Goal: Task Accomplishment & Management: Manage account settings

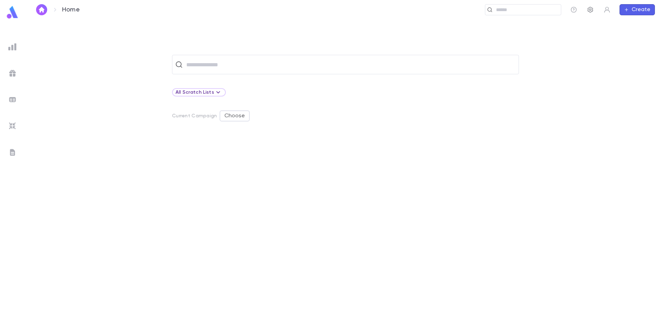
click at [593, 13] on button "button" at bounding box center [590, 9] width 11 height 11
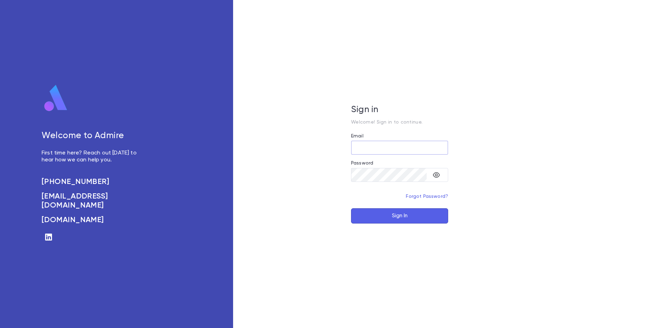
type input "**********"
click at [369, 210] on button "Sign In" at bounding box center [399, 215] width 97 height 15
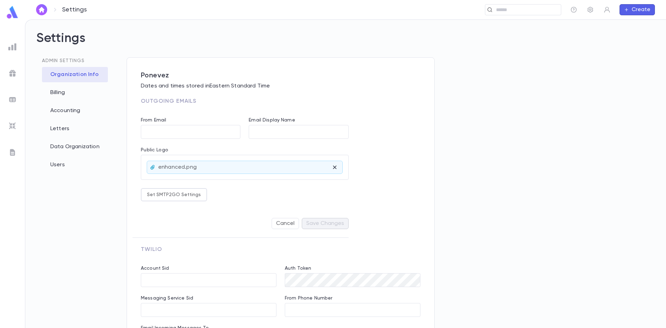
type input "**********"
click at [59, 123] on div "Letters" at bounding box center [75, 128] width 66 height 15
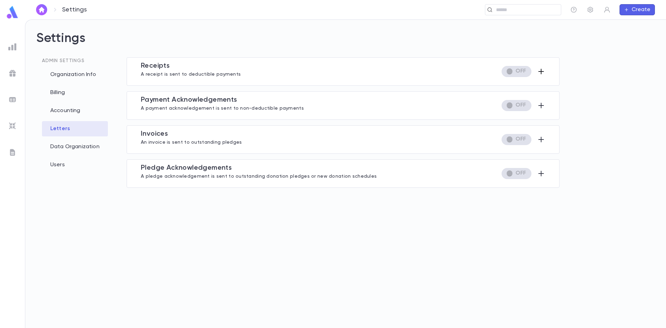
click at [542, 69] on icon "button" at bounding box center [541, 71] width 8 height 8
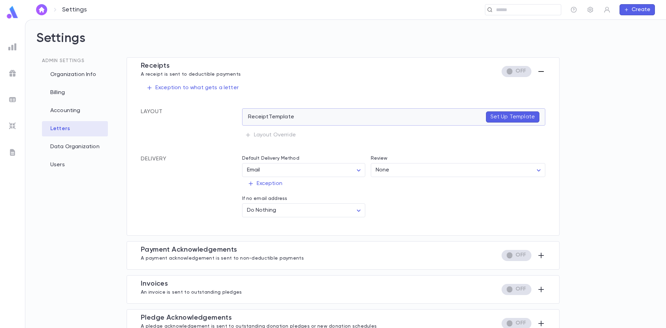
click at [501, 115] on p "Set Up Template" at bounding box center [513, 116] width 44 height 7
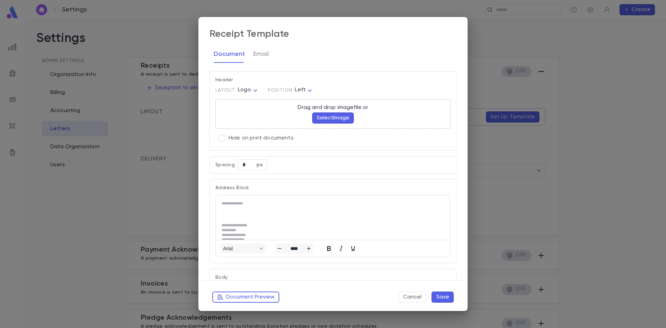
click at [239, 91] on body "Settings ​ Create Settings Admin Settings Organization Info Billing Accounting …" at bounding box center [333, 173] width 666 height 308
click at [249, 115] on span "Banner" at bounding box center [249, 114] width 19 height 7
type input "******"
click at [334, 119] on button "Select Image" at bounding box center [333, 117] width 42 height 11
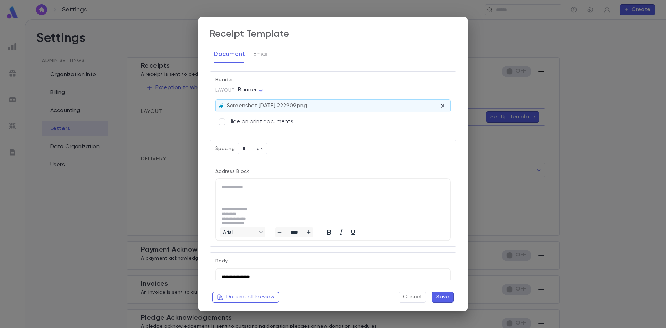
scroll to position [8, 0]
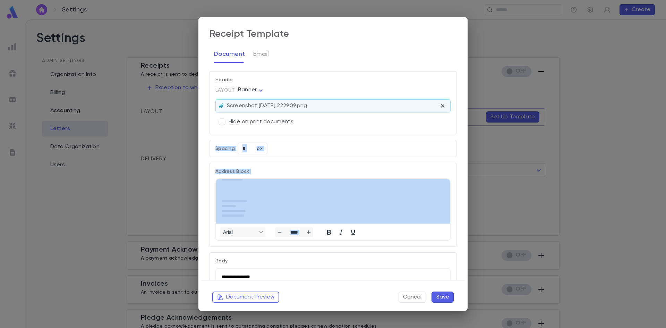
drag, startPoint x: 457, startPoint y: 116, endPoint x: 466, endPoint y: 243, distance: 127.7
click at [466, 243] on div "**********" at bounding box center [332, 164] width 269 height 294
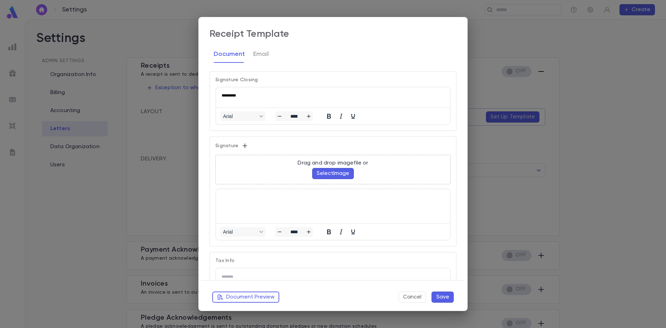
scroll to position [499, 0]
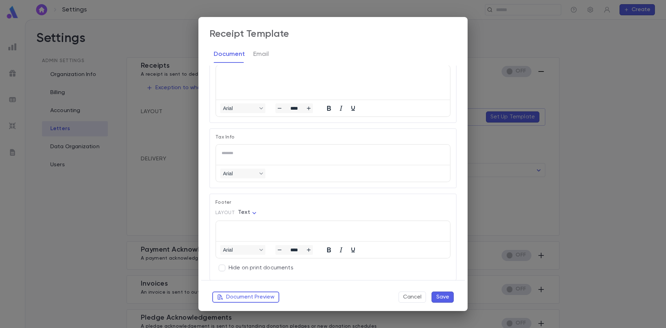
click at [247, 214] on body "Settings ​ Create Settings Admin Settings Organization Info Billing Accounting …" at bounding box center [333, 173] width 666 height 308
click at [249, 223] on span "Image" at bounding box center [248, 225] width 16 height 7
type input "*****"
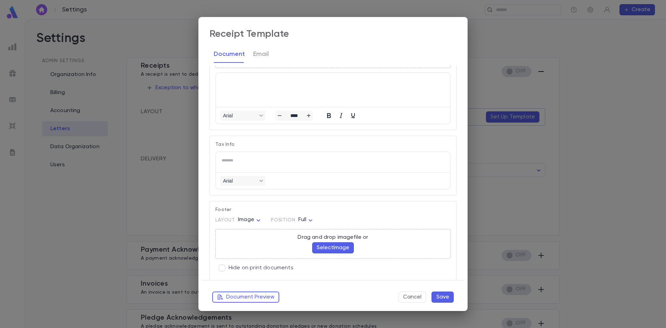
scroll to position [492, 0]
click at [336, 248] on button "Select Image" at bounding box center [333, 247] width 42 height 11
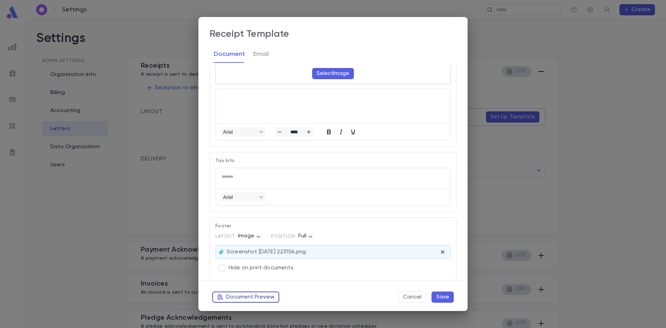
click at [260, 297] on button "Document Preview" at bounding box center [245, 296] width 67 height 11
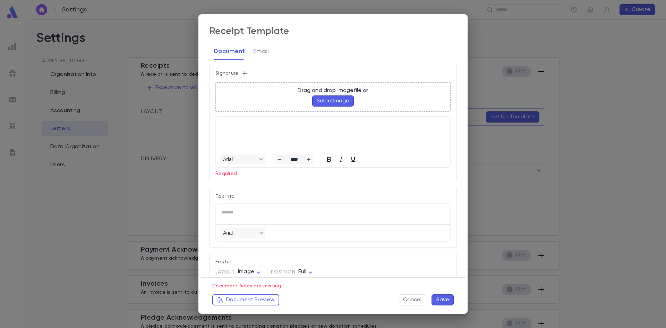
scroll to position [484, 0]
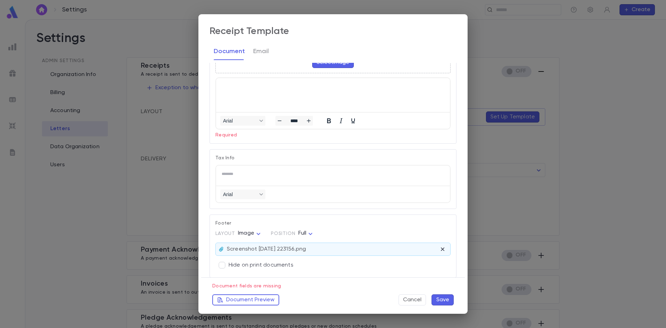
click at [239, 91] on html at bounding box center [333, 84] width 234 height 13
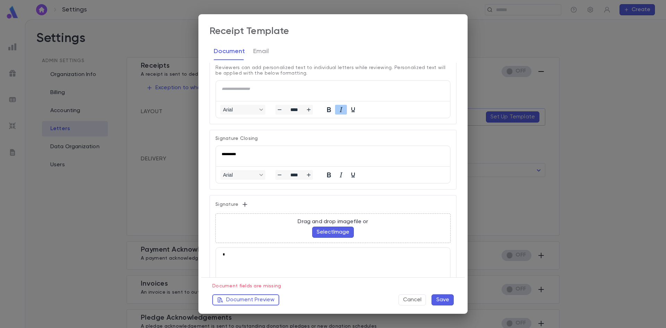
scroll to position [383, 0]
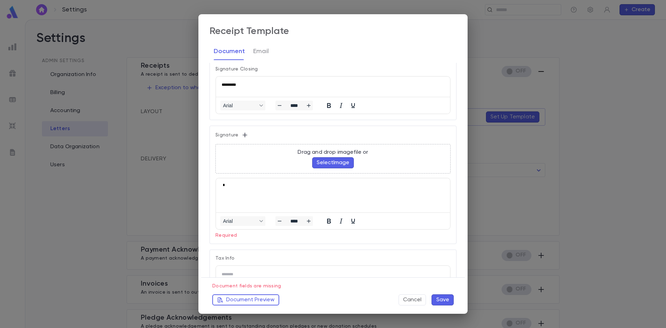
click at [440, 297] on button "Save" at bounding box center [443, 299] width 22 height 11
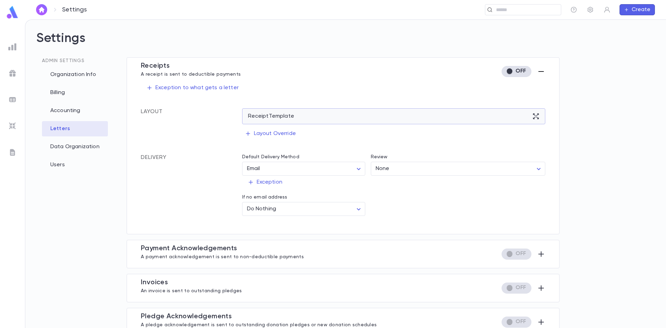
click at [285, 112] on div "Receipt Template" at bounding box center [394, 116] width 304 height 16
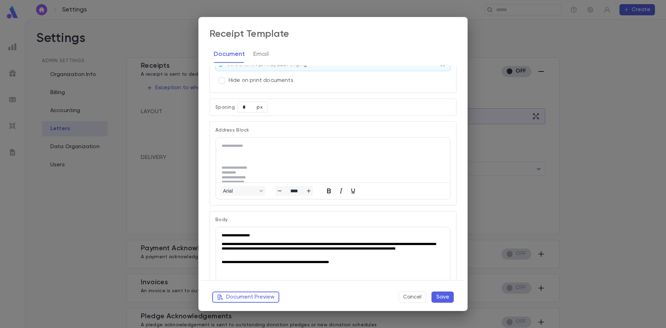
scroll to position [0, 0]
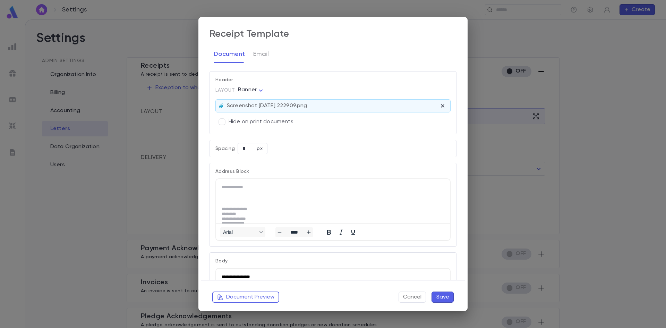
click at [446, 296] on button "Save" at bounding box center [443, 296] width 22 height 11
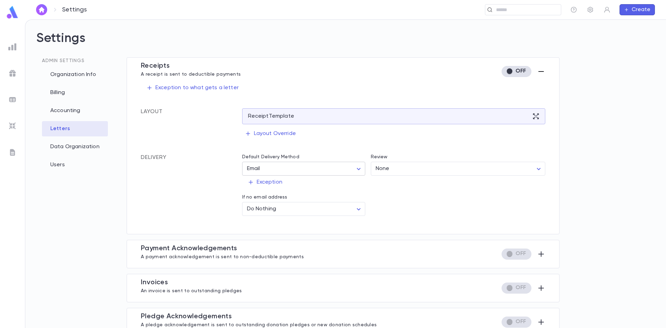
scroll to position [14, 0]
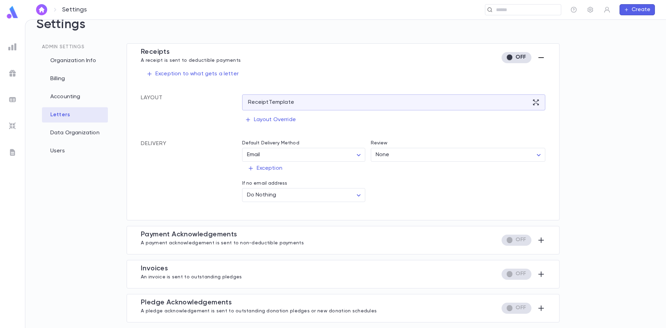
click at [539, 58] on icon "button" at bounding box center [542, 57] width 6 height 1
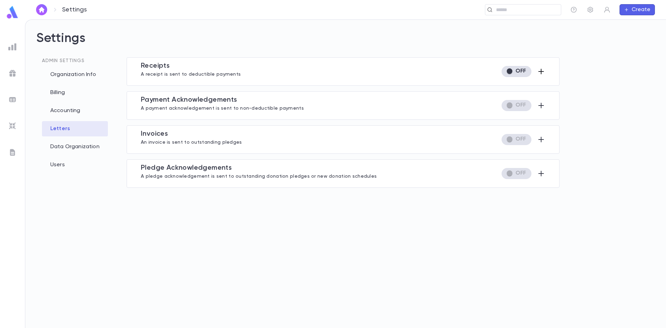
scroll to position [0, 0]
click at [542, 108] on icon "button" at bounding box center [541, 105] width 8 height 8
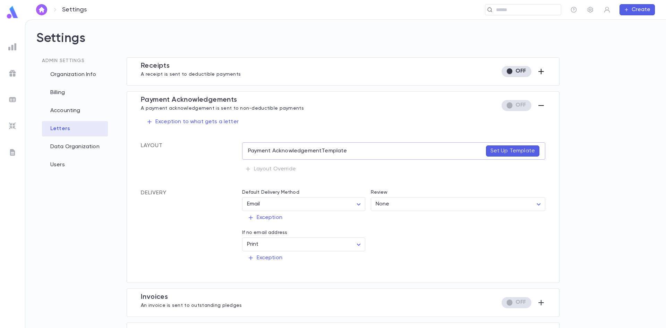
click at [543, 73] on icon "button" at bounding box center [541, 71] width 8 height 8
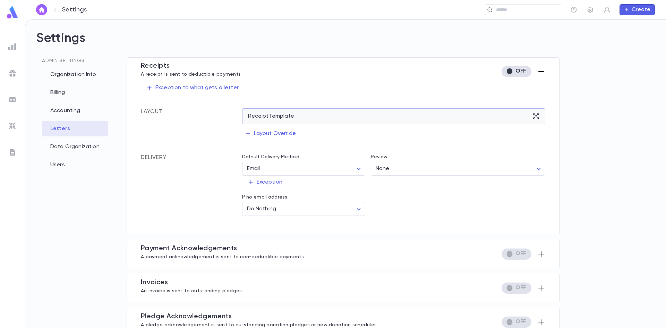
click at [539, 117] on div "Receipt Template" at bounding box center [394, 116] width 304 height 16
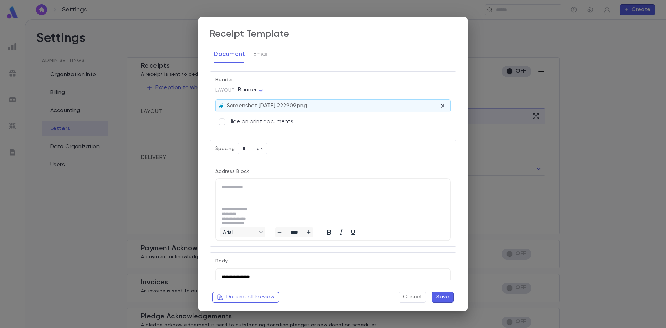
click at [538, 211] on div "**********" at bounding box center [333, 164] width 666 height 328
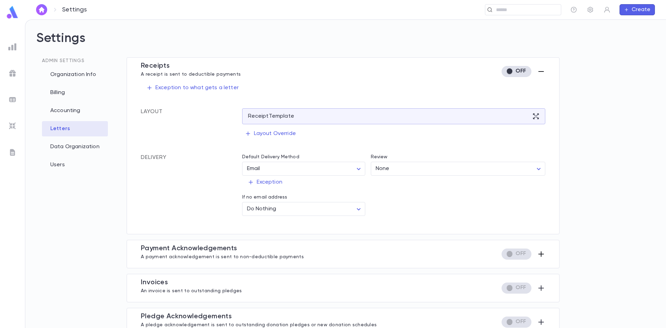
click at [543, 255] on icon "button" at bounding box center [541, 254] width 8 height 8
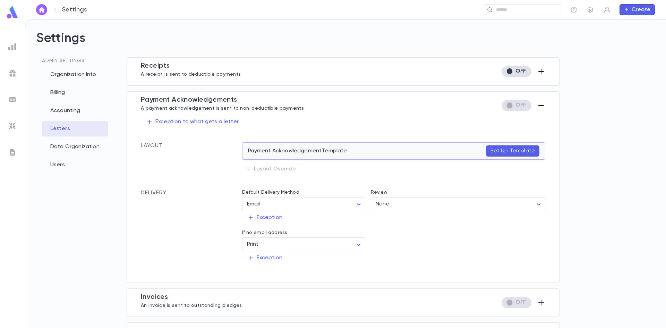
click at [520, 152] on p "Set Up Template" at bounding box center [513, 150] width 44 height 7
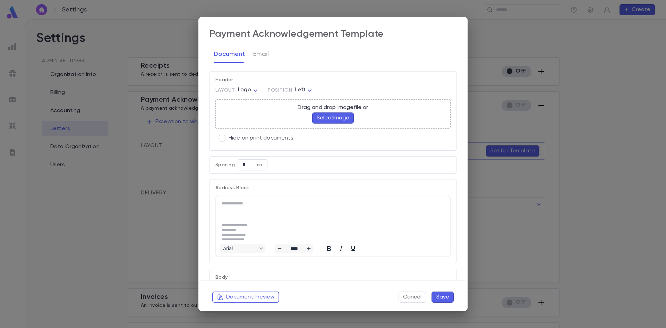
click at [333, 117] on button "Select Image" at bounding box center [333, 117] width 42 height 11
click at [245, 87] on body "Settings ​ Create Settings Admin Settings Organization Info Billing Accounting …" at bounding box center [333, 173] width 666 height 308
click at [250, 114] on span "Banner" at bounding box center [249, 114] width 19 height 7
type input "******"
click at [326, 119] on button "Select Image" at bounding box center [333, 117] width 42 height 11
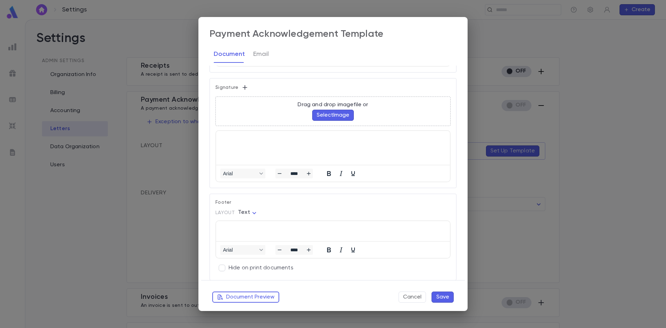
click at [334, 108] on p "Drag and drop image file or" at bounding box center [333, 104] width 70 height 7
click at [247, 213] on body "Settings ​ Create Settings Admin Settings Organization Info Billing Accounting …" at bounding box center [333, 173] width 666 height 308
click at [252, 226] on span "Image" at bounding box center [248, 225] width 16 height 7
type input "*****"
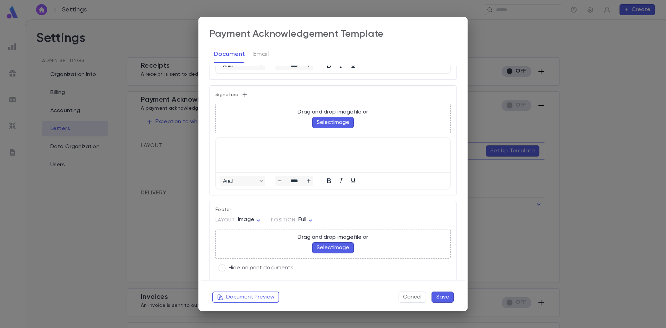
click at [329, 244] on button "Select Image" at bounding box center [333, 247] width 42 height 11
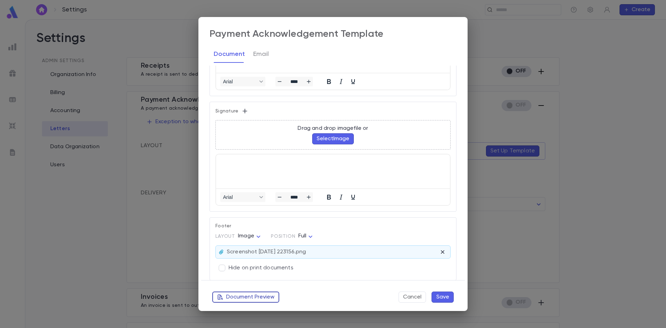
click at [259, 299] on button "Document Preview" at bounding box center [245, 296] width 67 height 11
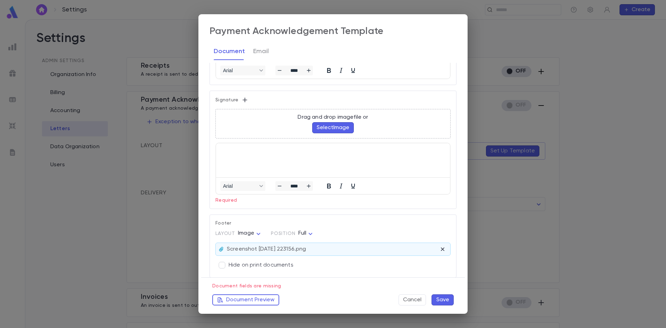
click at [248, 156] on html at bounding box center [333, 149] width 234 height 13
click at [447, 296] on button "Save" at bounding box center [443, 299] width 22 height 11
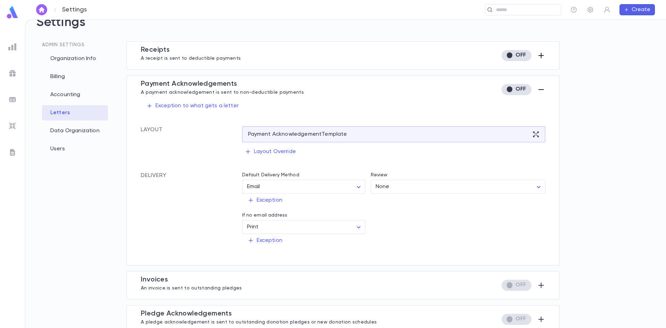
scroll to position [26, 0]
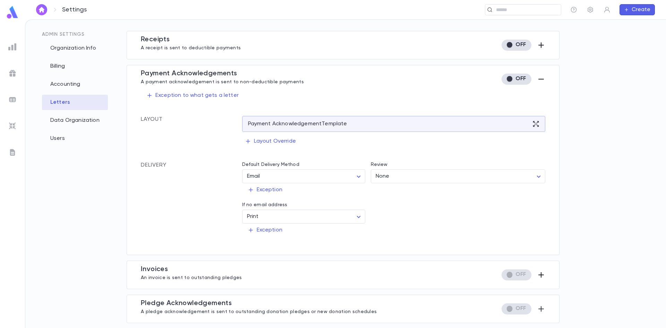
click at [541, 277] on icon "button" at bounding box center [541, 275] width 8 height 8
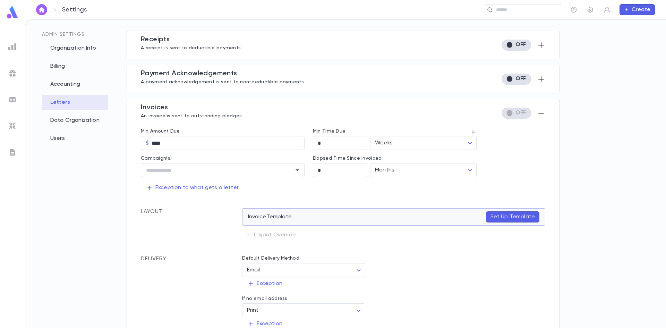
click at [520, 218] on p "Set Up Template" at bounding box center [513, 216] width 44 height 7
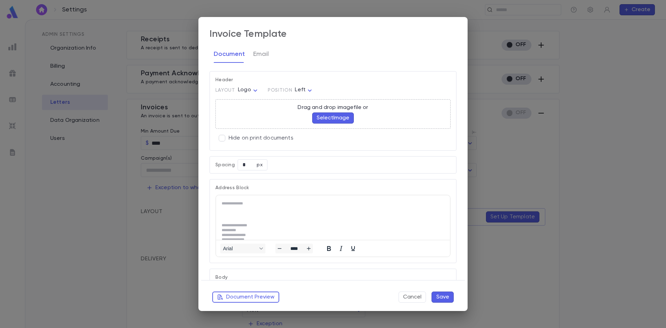
scroll to position [0, 0]
click at [333, 118] on button "Select Image" at bounding box center [333, 117] width 42 height 11
click at [249, 90] on body "Settings ​ Create Settings Admin Settings Organization Info Billing Accounting …" at bounding box center [333, 173] width 666 height 308
click at [252, 112] on span "Banner" at bounding box center [249, 114] width 19 height 7
type input "******"
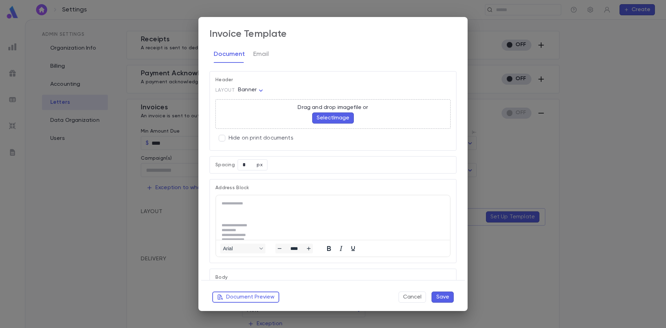
click at [323, 116] on button "Select Image" at bounding box center [333, 117] width 42 height 11
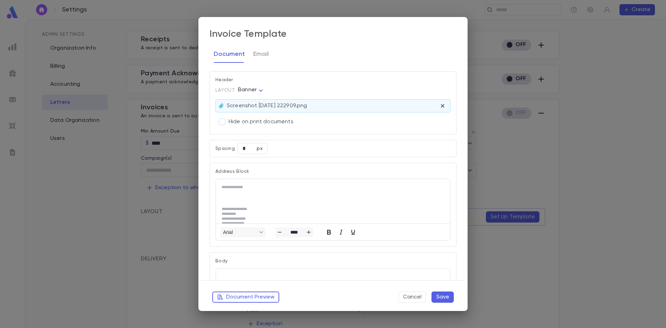
scroll to position [8, 0]
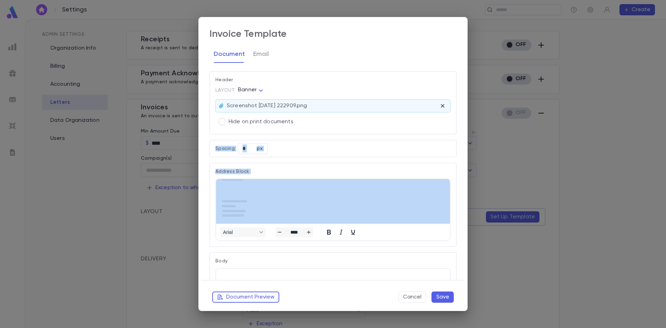
drag, startPoint x: 457, startPoint y: 125, endPoint x: 450, endPoint y: 206, distance: 81.1
click at [450, 206] on div "**********" at bounding box center [332, 164] width 269 height 294
click at [454, 209] on div "**********" at bounding box center [333, 205] width 247 height 84
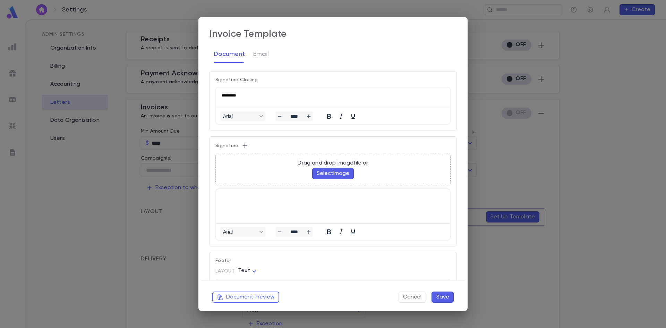
scroll to position [434, 0]
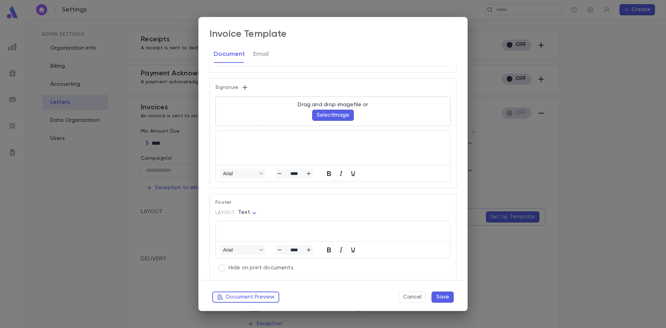
click at [242, 216] on body "Settings ​ Create Settings Admin Settings Organization Info Billing Accounting …" at bounding box center [333, 173] width 666 height 308
click at [244, 222] on li "Image" at bounding box center [248, 225] width 27 height 11
type input "*****"
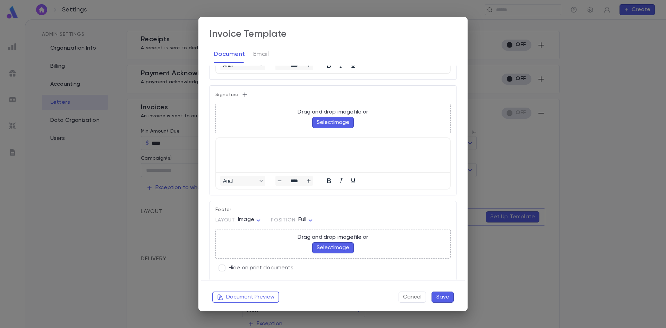
scroll to position [426, 0]
click at [338, 248] on button "Select Image" at bounding box center [333, 247] width 42 height 11
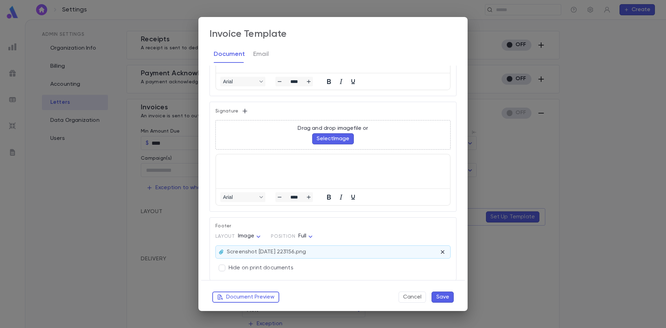
scroll to position [410, 0]
click at [246, 167] on html at bounding box center [333, 160] width 234 height 13
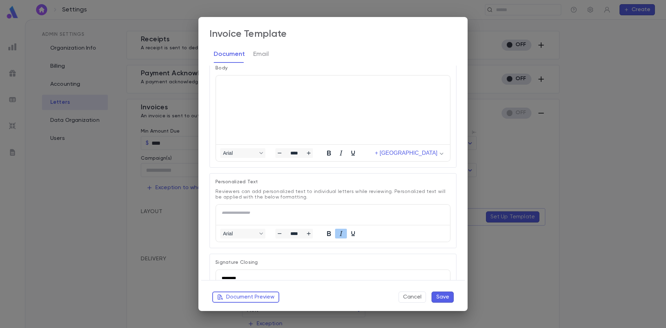
scroll to position [0, 0]
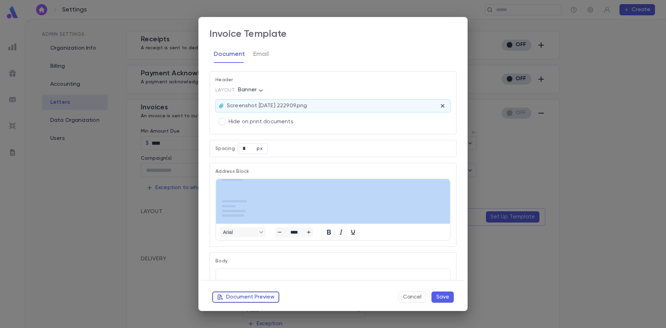
click at [256, 300] on button "Document Preview" at bounding box center [245, 296] width 67 height 11
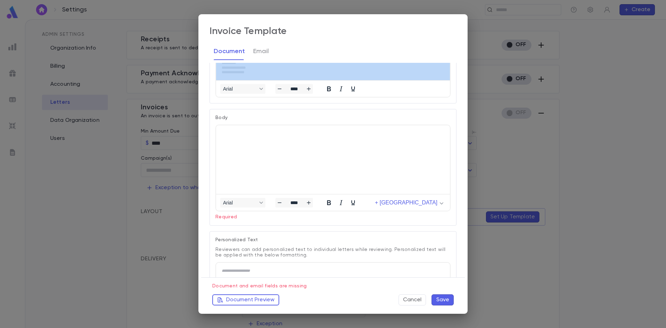
scroll to position [140, 0]
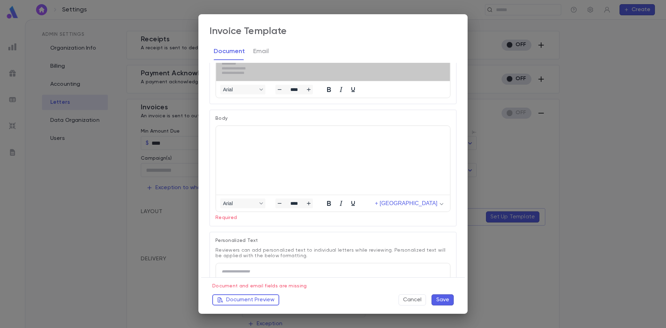
click at [264, 142] on html at bounding box center [333, 134] width 234 height 16
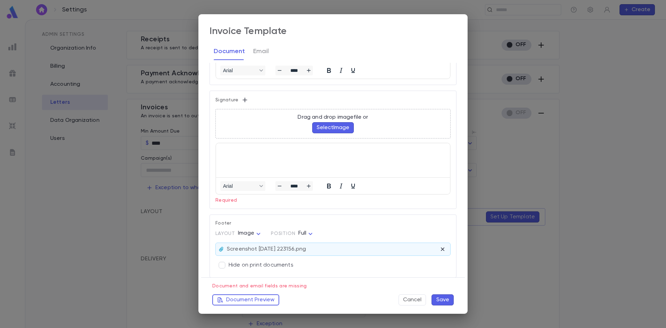
click at [244, 156] on html at bounding box center [333, 149] width 234 height 13
click at [448, 299] on button "Save" at bounding box center [443, 299] width 22 height 11
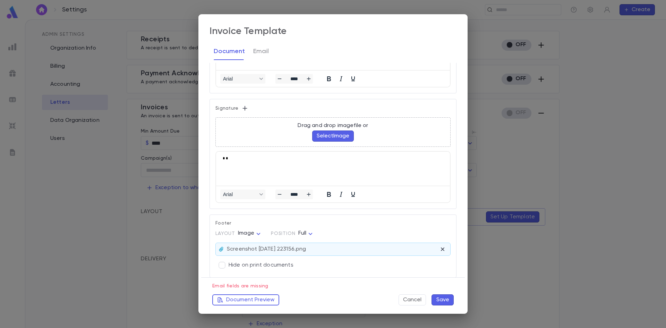
scroll to position [410, 0]
click at [444, 299] on button "Save" at bounding box center [443, 299] width 22 height 11
click at [308, 221] on p "Footer" at bounding box center [332, 225] width 235 height 10
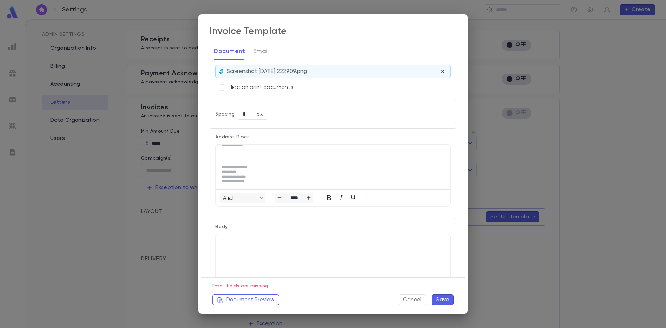
scroll to position [0, 0]
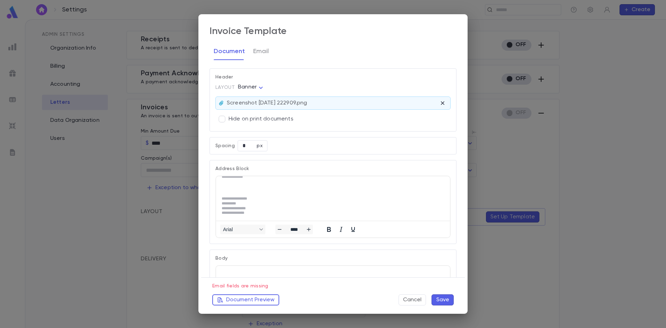
click at [269, 50] on div "Document Email" at bounding box center [333, 51] width 247 height 17
click at [259, 52] on button "Email" at bounding box center [261, 51] width 16 height 17
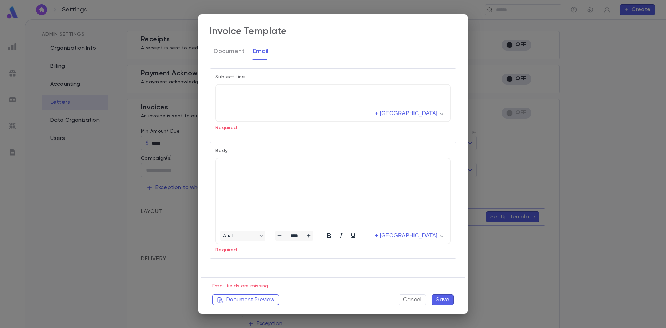
click at [246, 90] on p "Rich Text Area. Press ALT-0 for help." at bounding box center [333, 92] width 223 height 5
click at [254, 174] on html at bounding box center [333, 166] width 234 height 16
click at [449, 304] on button "Save" at bounding box center [443, 299] width 22 height 11
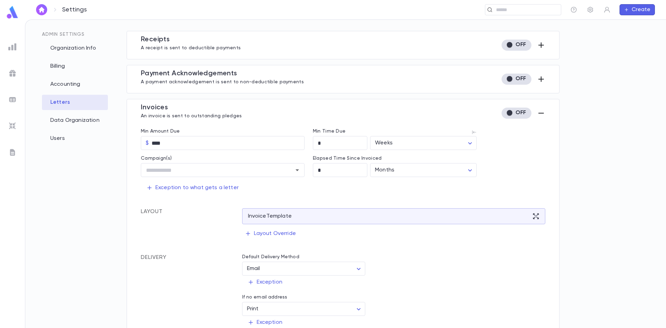
click at [544, 111] on div "Invoice s An invoice is sent to outstanding pledges Min Amount Due $ **** ​ Min…" at bounding box center [343, 231] width 433 height 264
click at [542, 112] on icon "button" at bounding box center [541, 113] width 8 height 8
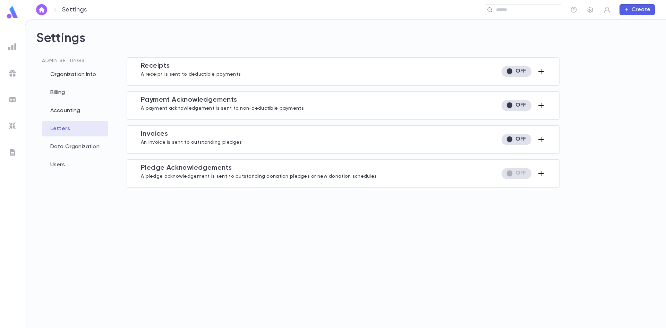
click at [540, 174] on icon "button" at bounding box center [541, 173] width 8 height 8
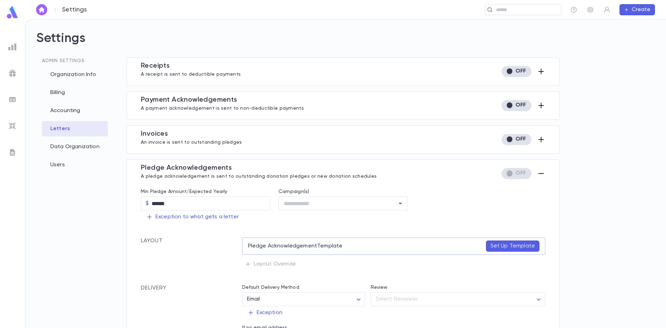
scroll to position [50, 0]
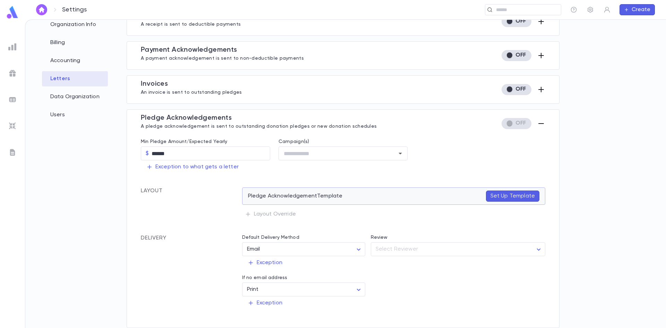
click at [514, 193] on p "Set Up Template" at bounding box center [513, 196] width 44 height 7
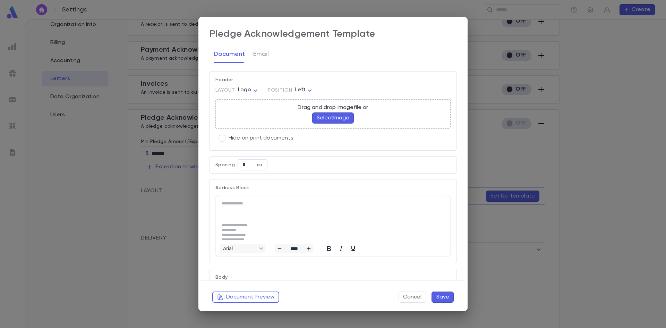
scroll to position [0, 0]
click at [252, 88] on body "Settings ​ Create Settings Admin Settings Organization Info Billing Accounting …" at bounding box center [333, 173] width 666 height 308
click at [248, 112] on span "Banner" at bounding box center [249, 114] width 19 height 7
type input "******"
click at [322, 115] on button "Select Image" at bounding box center [333, 117] width 42 height 11
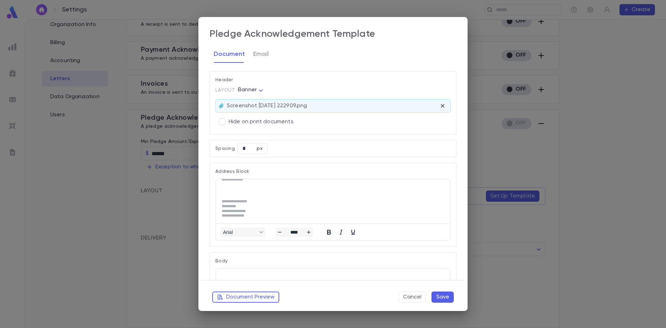
scroll to position [193, 0]
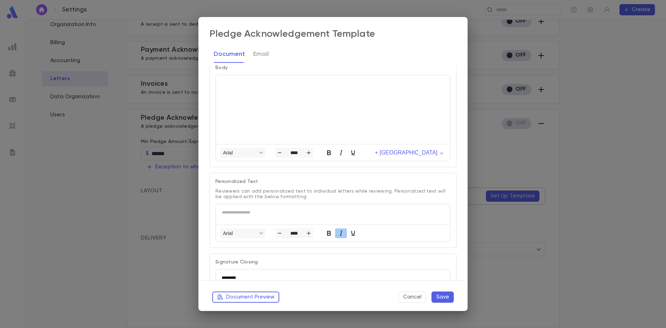
click at [472, 234] on div "**********" at bounding box center [333, 164] width 666 height 328
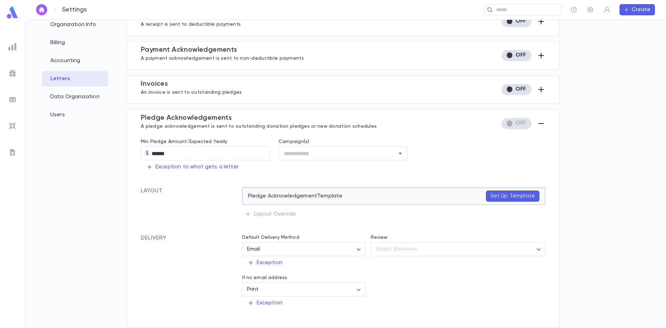
click at [527, 195] on p "Set Up Template" at bounding box center [513, 196] width 44 height 7
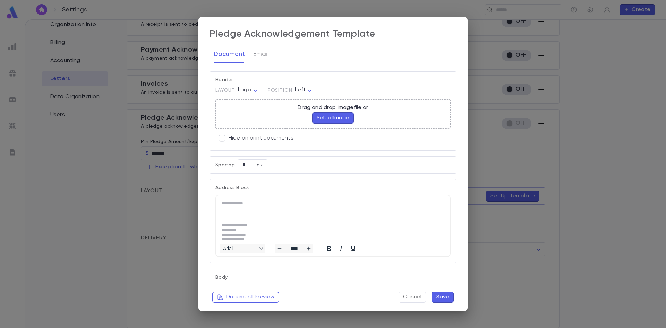
scroll to position [0, 0]
click at [237, 90] on body "Settings ​ Create Settings Admin Settings Organization Info Billing Accounting …" at bounding box center [333, 173] width 666 height 308
click at [250, 113] on span "Banner" at bounding box center [249, 114] width 19 height 7
type input "******"
click at [315, 116] on button "Select Image" at bounding box center [333, 117] width 42 height 11
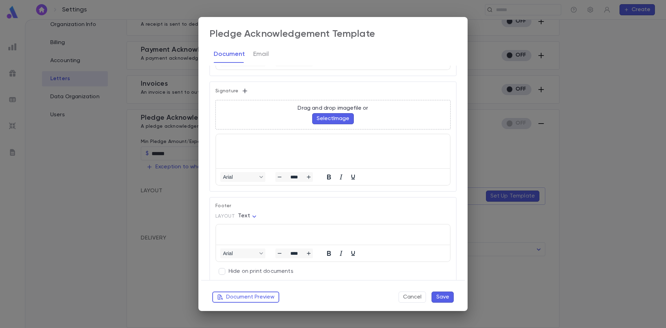
scroll to position [434, 0]
click at [248, 220] on div "Arial ****" at bounding box center [332, 239] width 235 height 38
click at [245, 215] on body "Settings ​ Create Settings Admin Settings Organization Info Billing Accounting …" at bounding box center [333, 173] width 666 height 308
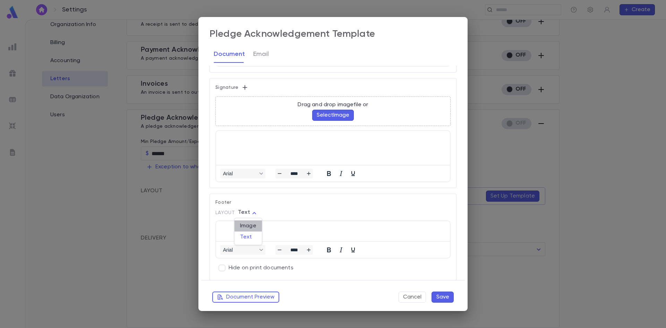
click at [251, 227] on span "Image" at bounding box center [248, 225] width 16 height 7
type input "*****"
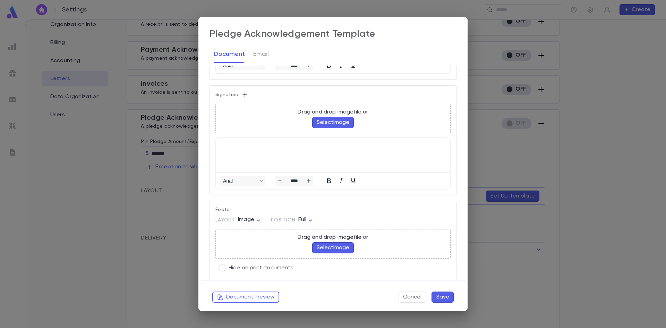
click at [322, 248] on button "Select Image" at bounding box center [333, 247] width 42 height 11
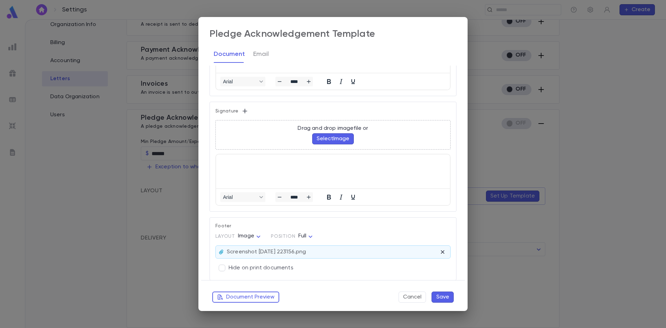
click at [437, 296] on button "Save" at bounding box center [443, 296] width 22 height 11
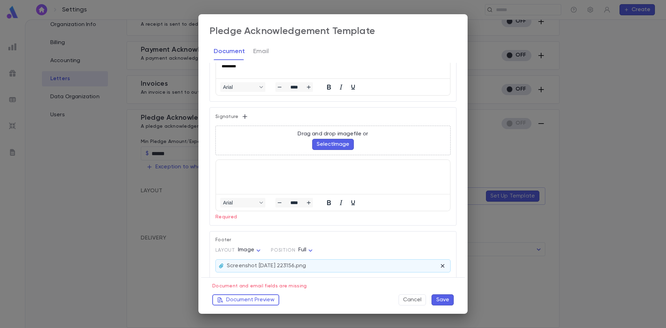
scroll to position [427, 0]
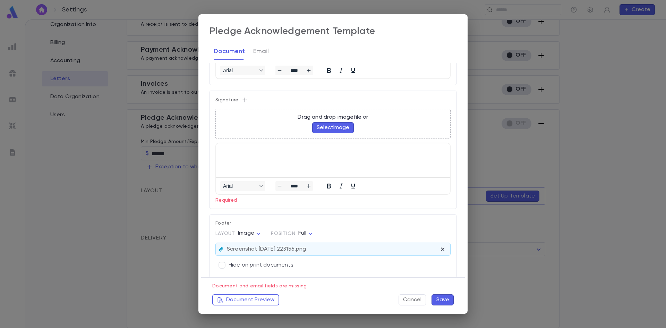
click at [249, 149] on p "Rich Text Area. Press ALT-0 for help." at bounding box center [333, 150] width 223 height 2
click at [442, 302] on button "Save" at bounding box center [443, 299] width 22 height 11
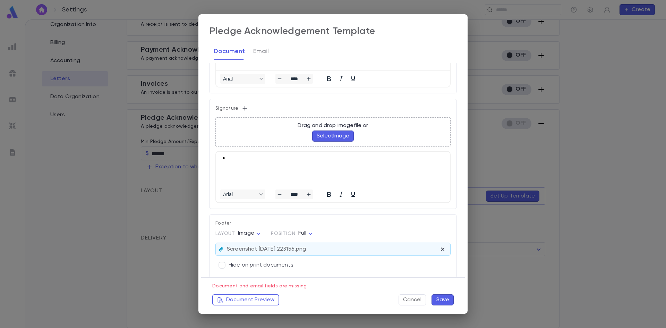
click at [442, 302] on button "Save" at bounding box center [443, 299] width 22 height 11
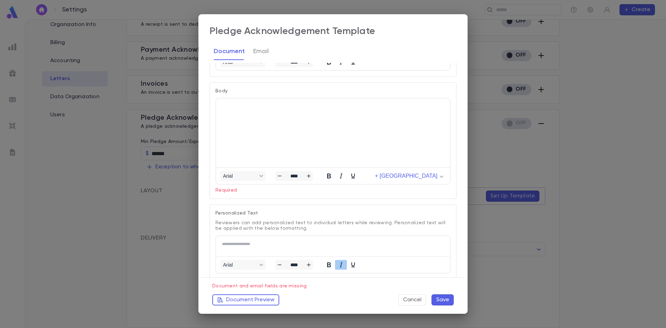
scroll to position [155, 0]
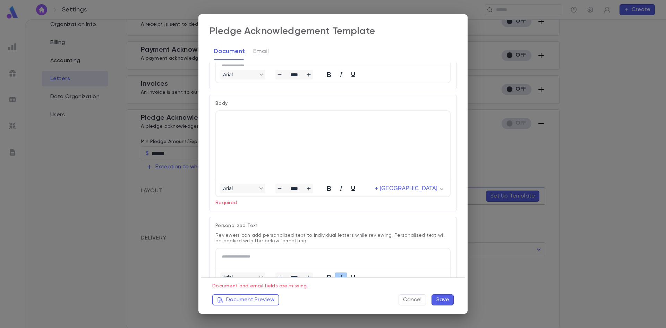
click at [453, 128] on div "Body Arial **** + Merge Field Required" at bounding box center [333, 153] width 247 height 117
click at [267, 127] on html at bounding box center [333, 119] width 234 height 16
click at [446, 295] on button "Save" at bounding box center [443, 299] width 22 height 11
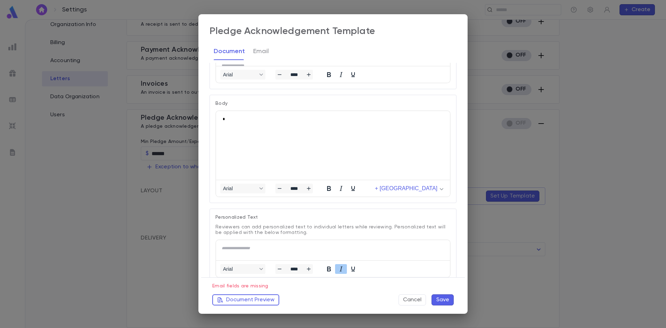
click at [447, 300] on button "Save" at bounding box center [443, 299] width 22 height 11
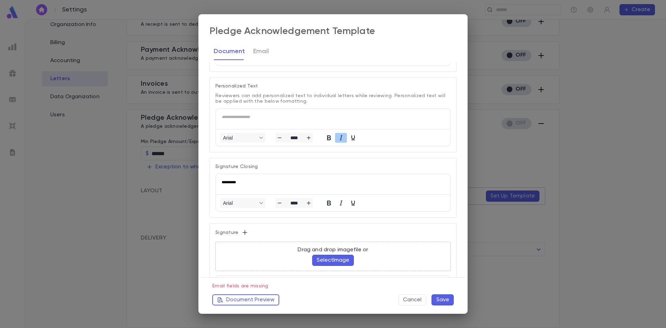
scroll to position [280, 0]
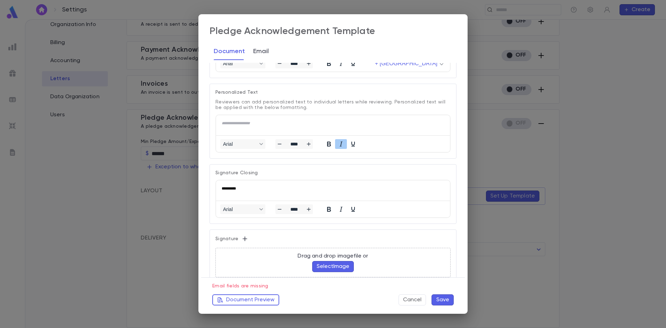
click at [261, 55] on button "Email" at bounding box center [261, 51] width 16 height 17
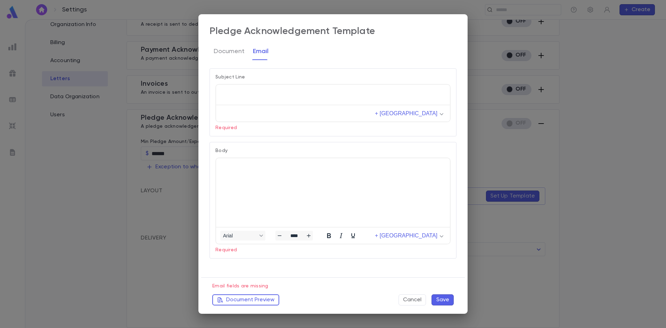
click at [262, 87] on html at bounding box center [333, 92] width 234 height 16
click at [247, 174] on html at bounding box center [333, 166] width 234 height 16
click at [445, 297] on button "Save" at bounding box center [443, 299] width 22 height 11
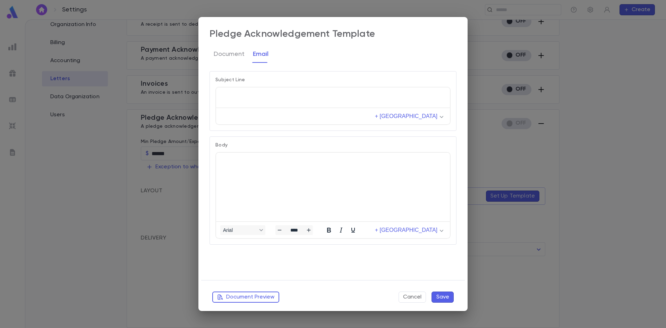
scroll to position [49, 0]
